Goal: Information Seeking & Learning: Compare options

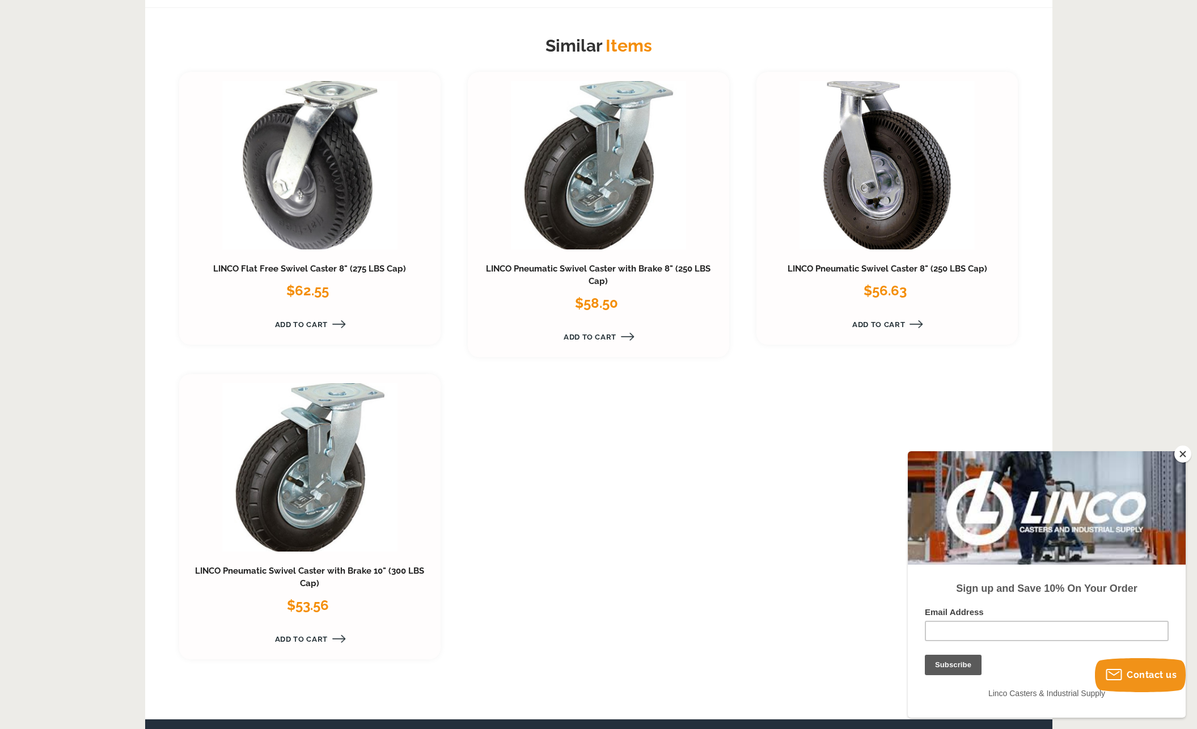
scroll to position [1002, 0]
click at [285, 477] on link at bounding box center [309, 467] width 175 height 168
